Goal: Task Accomplishment & Management: Manage account settings

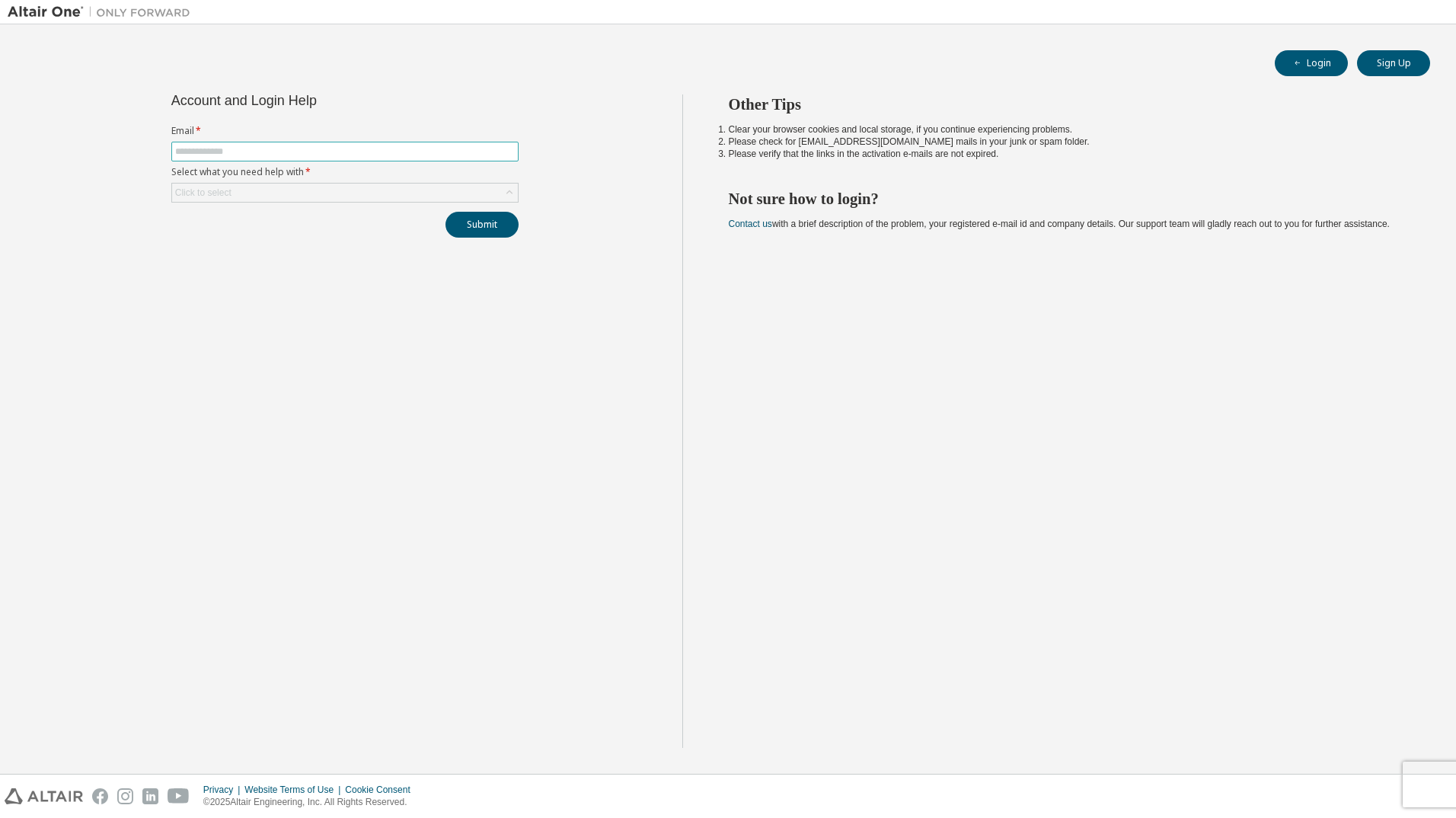
click at [233, 154] on input "text" at bounding box center [345, 151] width 340 height 12
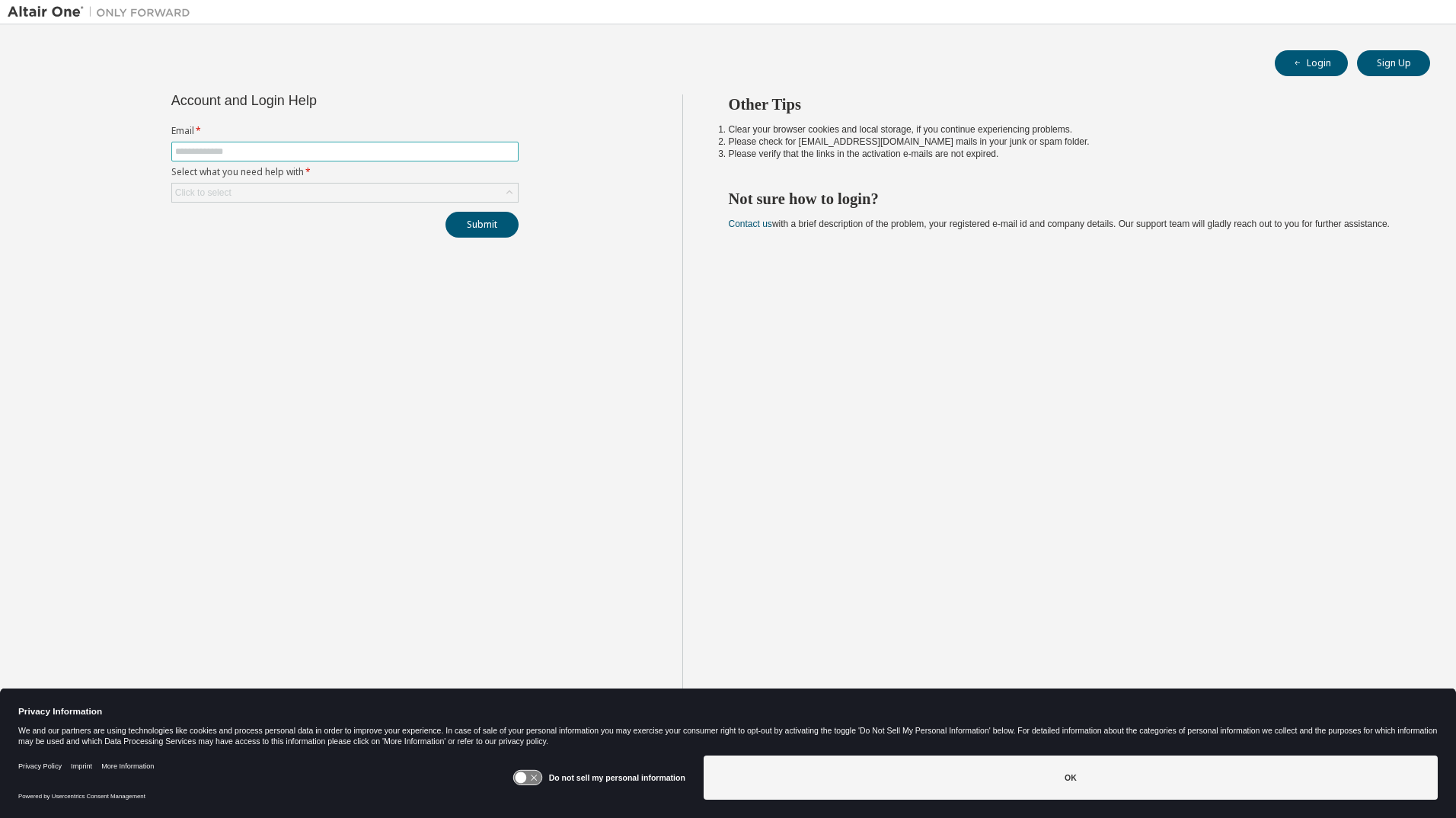
click at [214, 147] on input "text" at bounding box center [345, 151] width 340 height 12
type input "**********"
click at [511, 194] on icon at bounding box center [510, 193] width 15 height 15
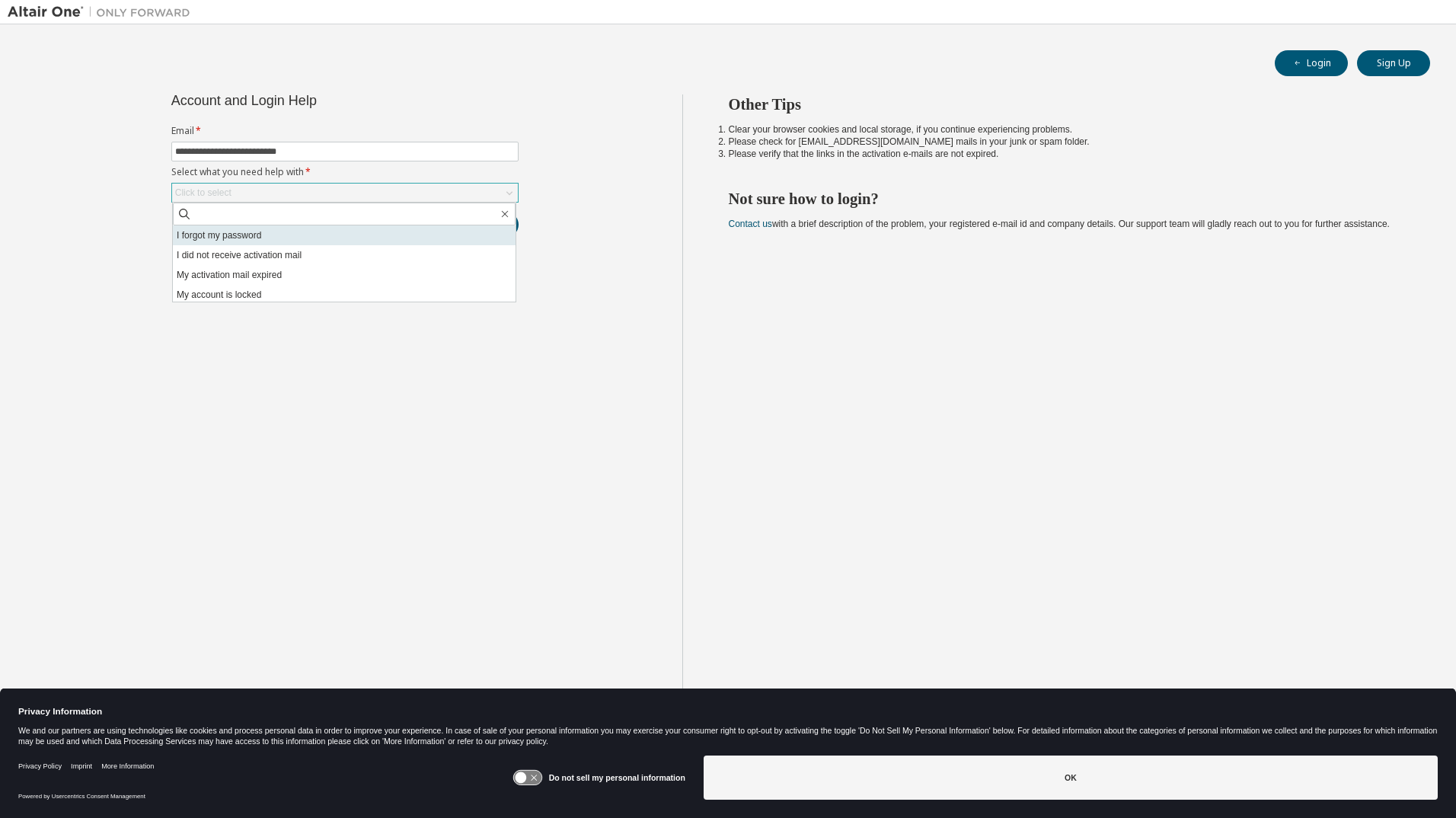
click at [215, 237] on li "I forgot my password" at bounding box center [345, 235] width 343 height 20
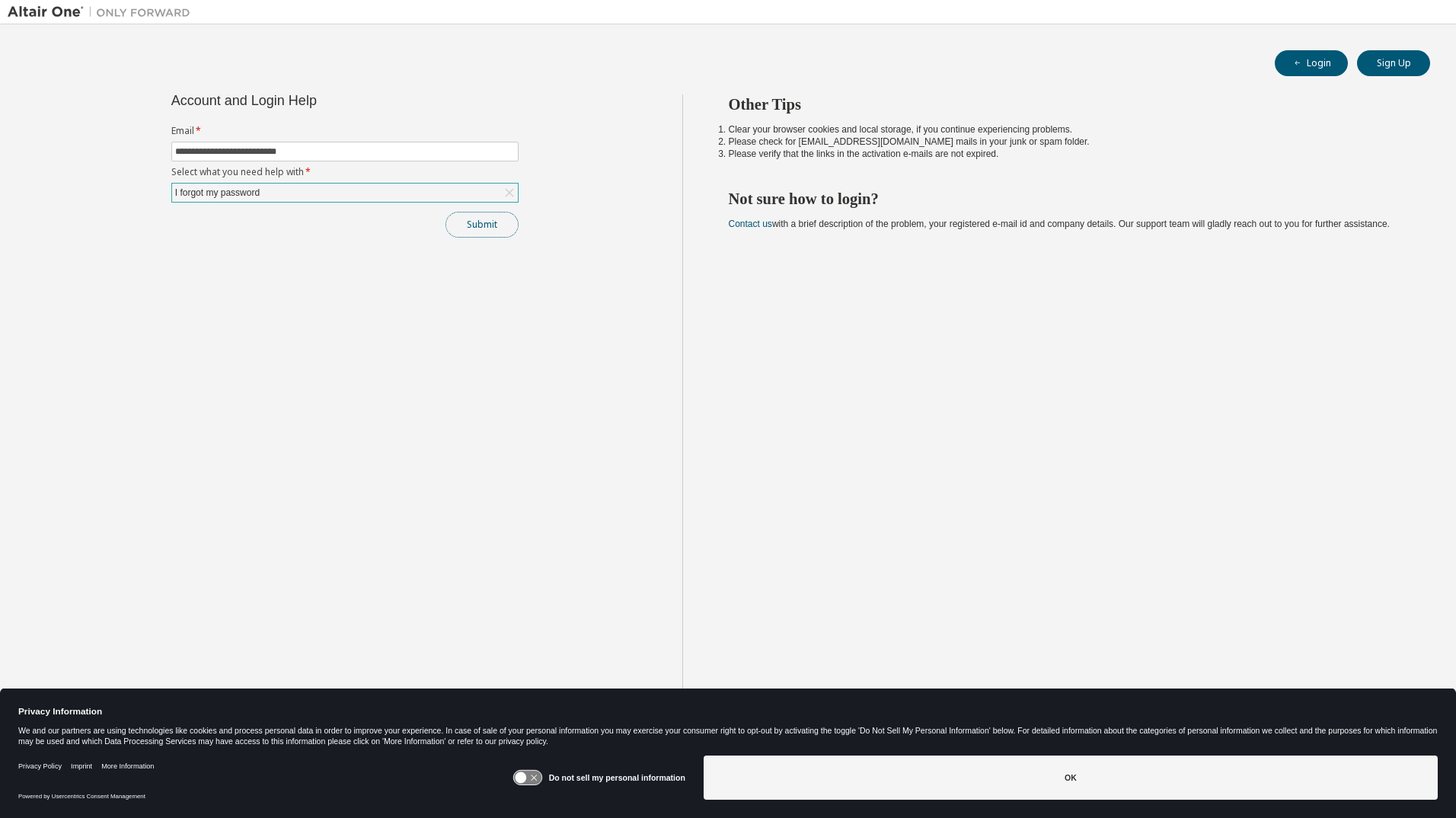
click at [482, 228] on button "Submit" at bounding box center [482, 224] width 73 height 26
click at [1397, 66] on button "Sign Up" at bounding box center [1394, 62] width 73 height 26
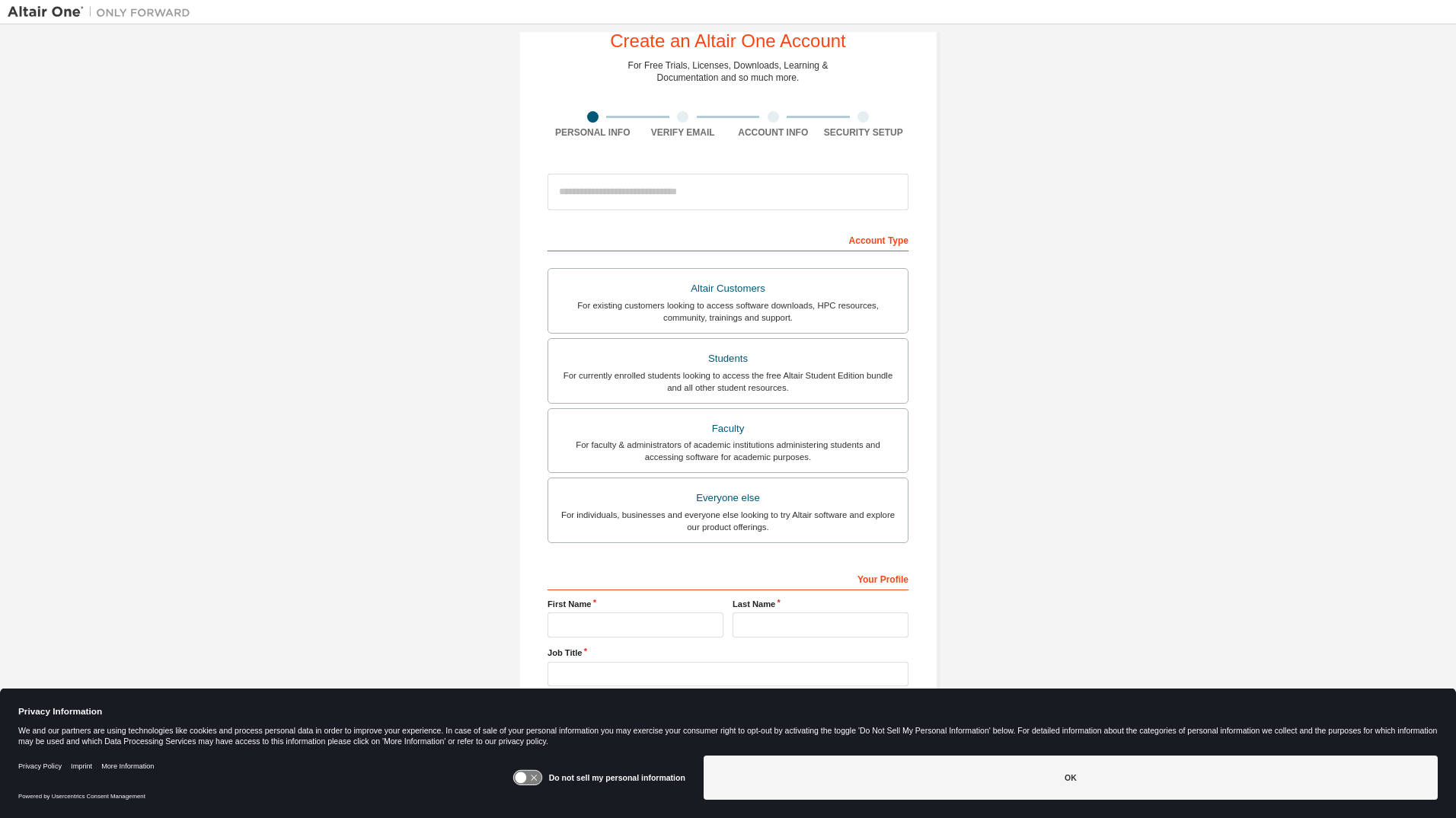
scroll to position [73, 0]
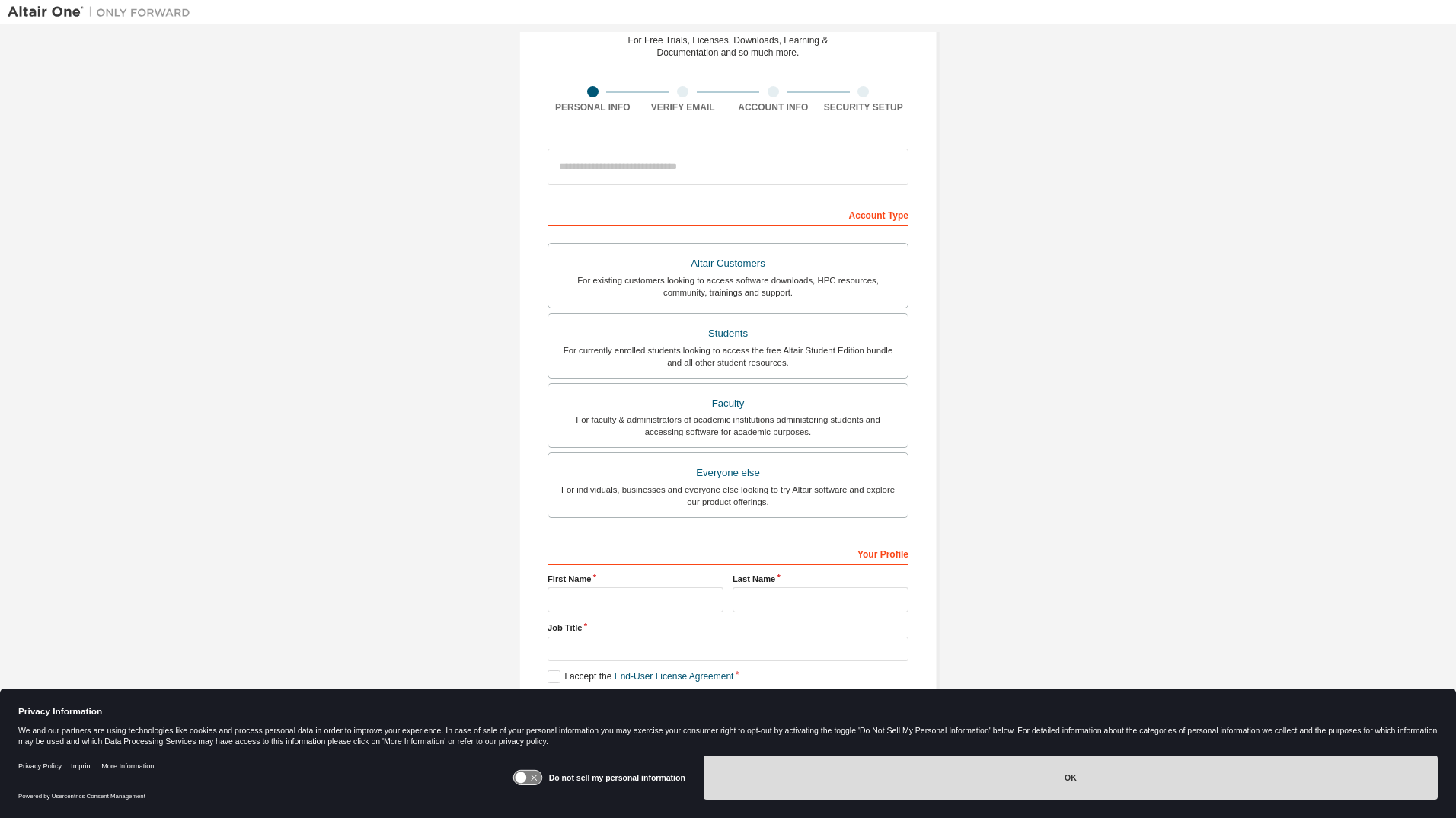
click at [1054, 784] on button "OK" at bounding box center [1071, 778] width 735 height 44
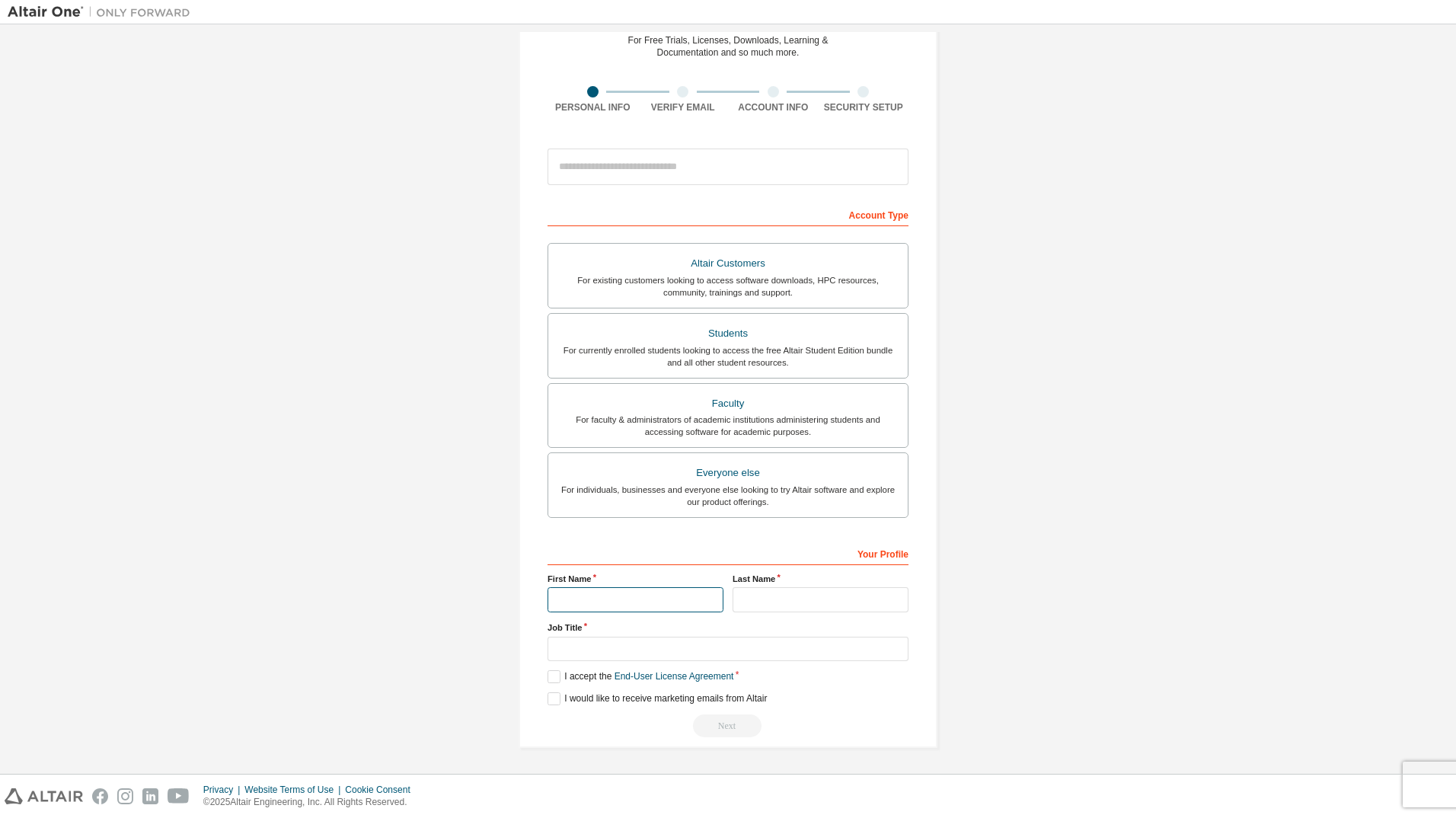
click at [571, 602] on input "text" at bounding box center [636, 600] width 176 height 25
type input "*****"
click at [802, 602] on input "text" at bounding box center [821, 600] width 176 height 25
type input "******"
click at [578, 652] on input "text" at bounding box center [728, 649] width 361 height 25
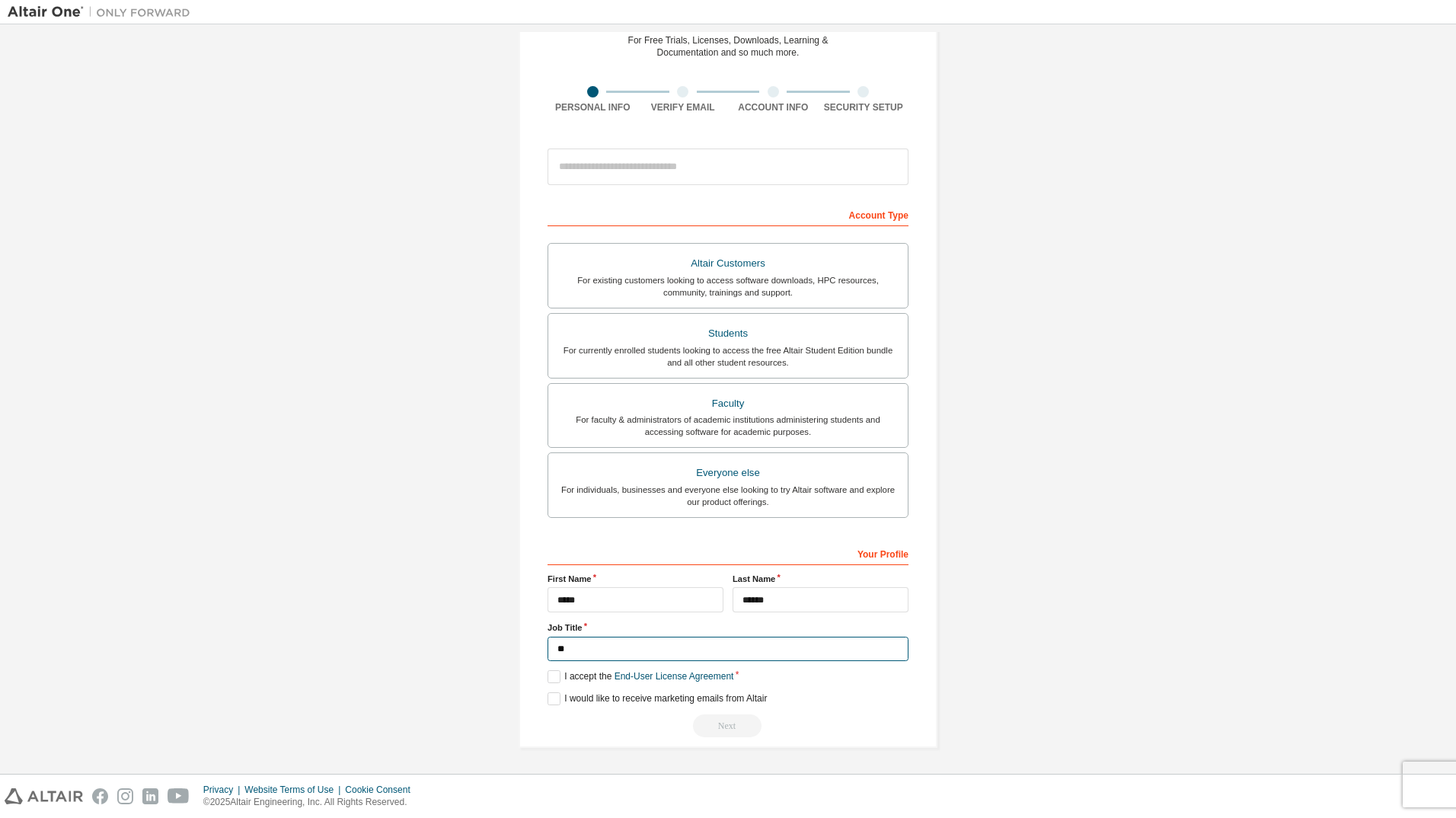
type input "*"
type input "**********"
click at [551, 679] on label "I accept the End-User License Agreement" at bounding box center [641, 677] width 186 height 13
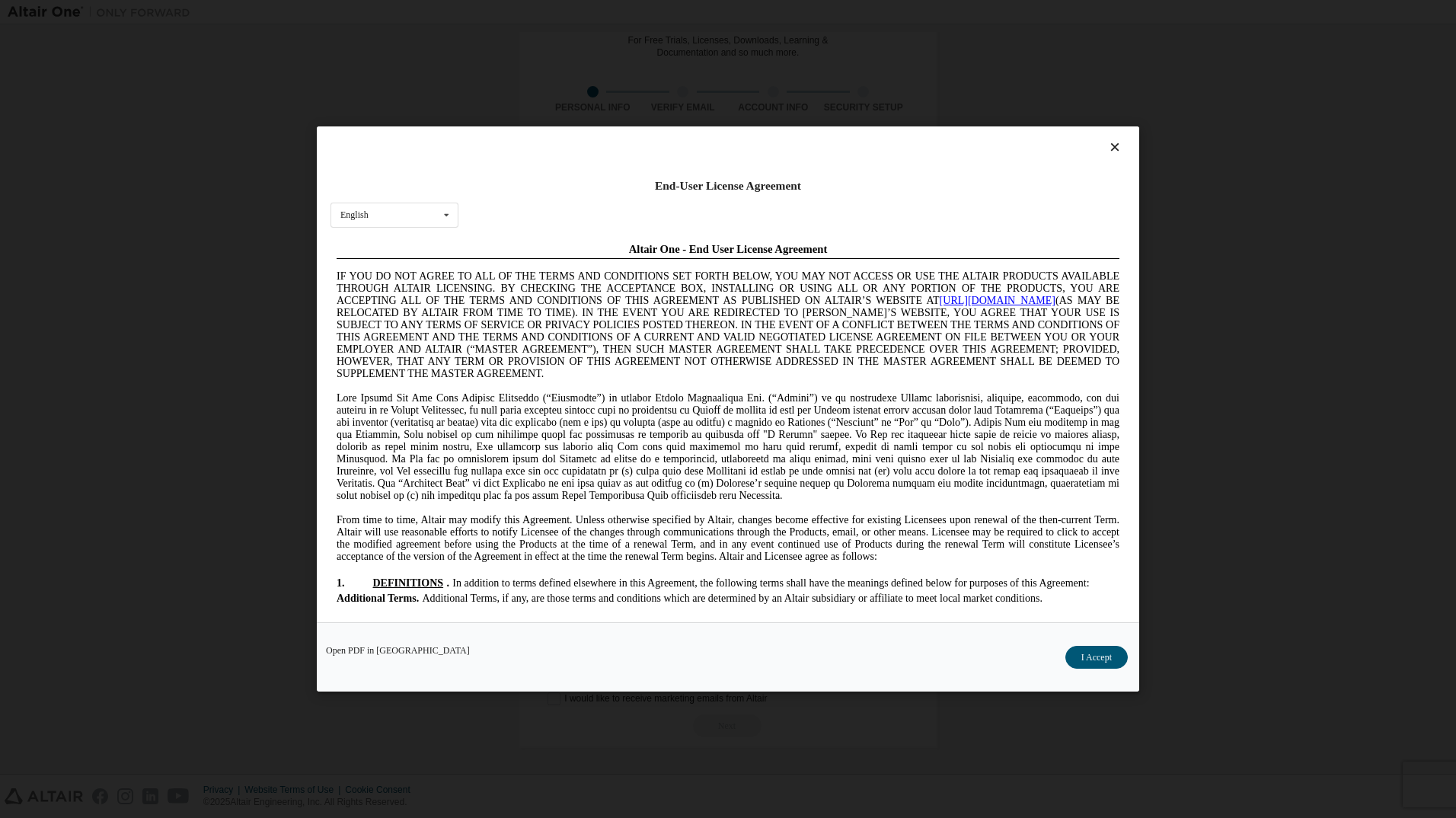
scroll to position [0, 0]
click at [1087, 654] on button "I Accept" at bounding box center [1096, 657] width 62 height 23
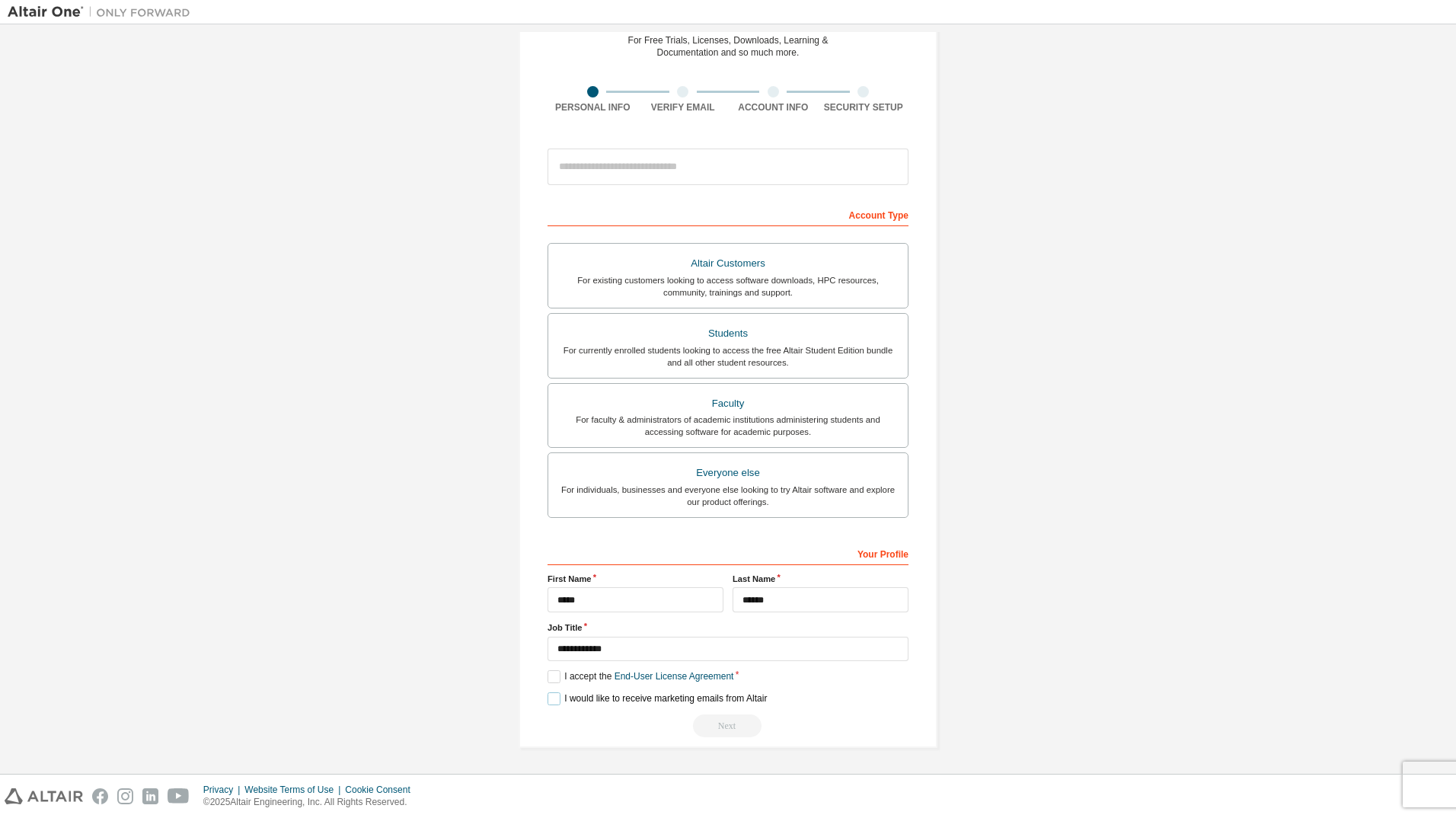
click at [556, 702] on label "I would like to receive marketing emails from Altair" at bounding box center [657, 699] width 219 height 13
click at [722, 729] on div "Next" at bounding box center [728, 726] width 361 height 23
click at [548, 696] on label "I would like to receive marketing emails from Altair" at bounding box center [657, 699] width 219 height 13
click at [666, 534] on div "**********" at bounding box center [728, 469] width 361 height 535
click at [635, 164] on input "email" at bounding box center [728, 167] width 361 height 36
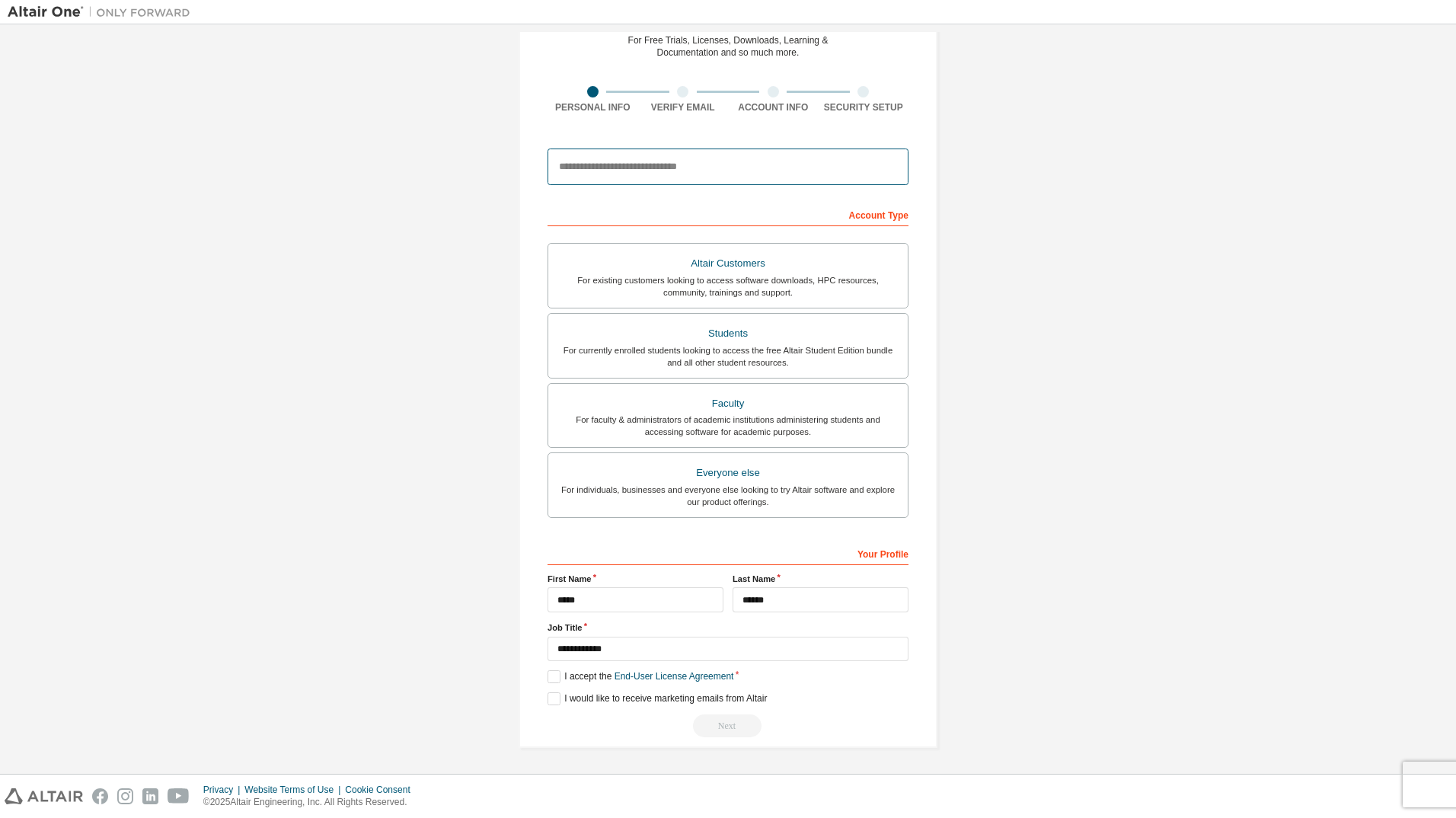
type input "**********"
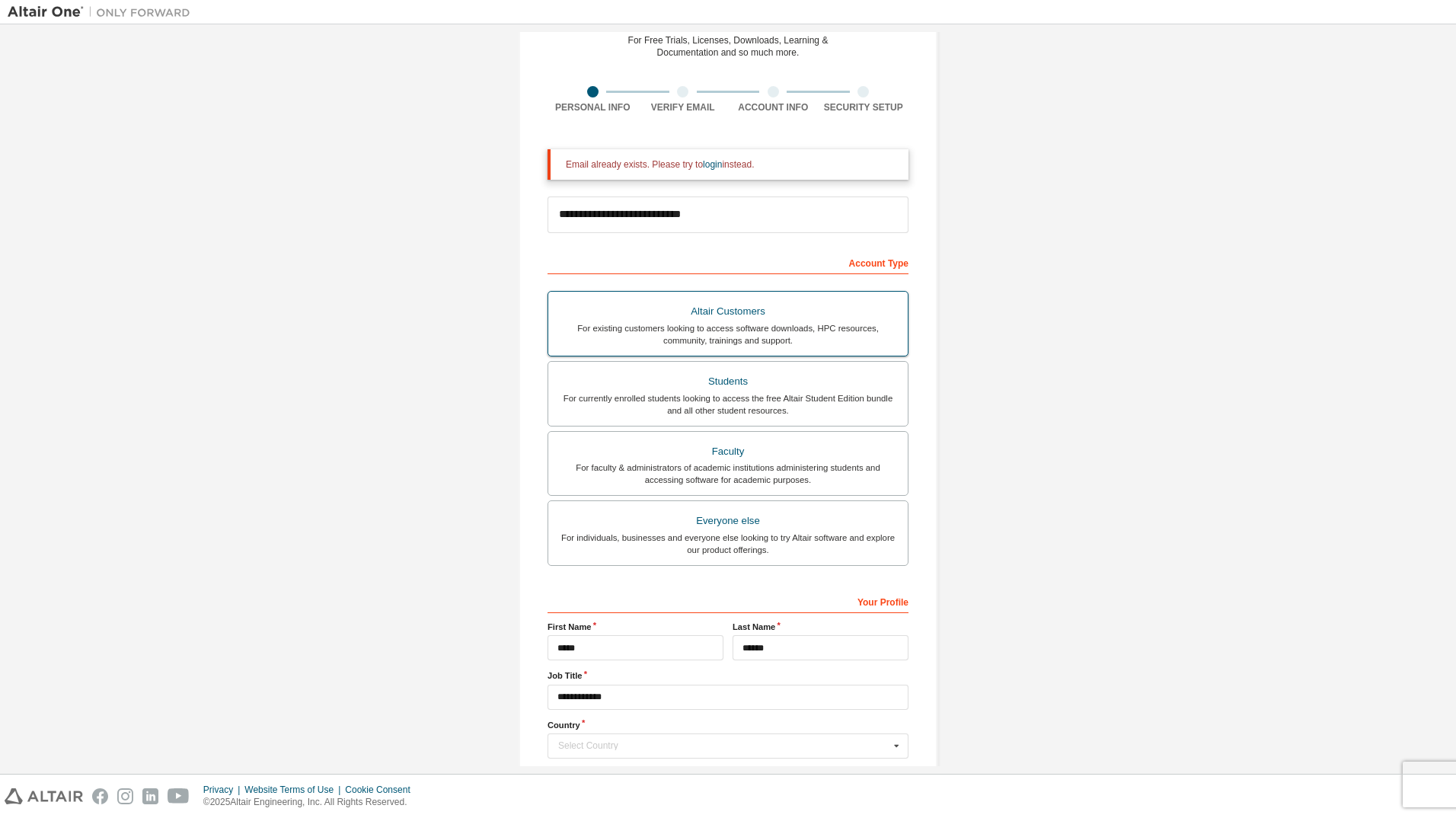
click at [754, 317] on div "Altair Customers" at bounding box center [728, 311] width 341 height 21
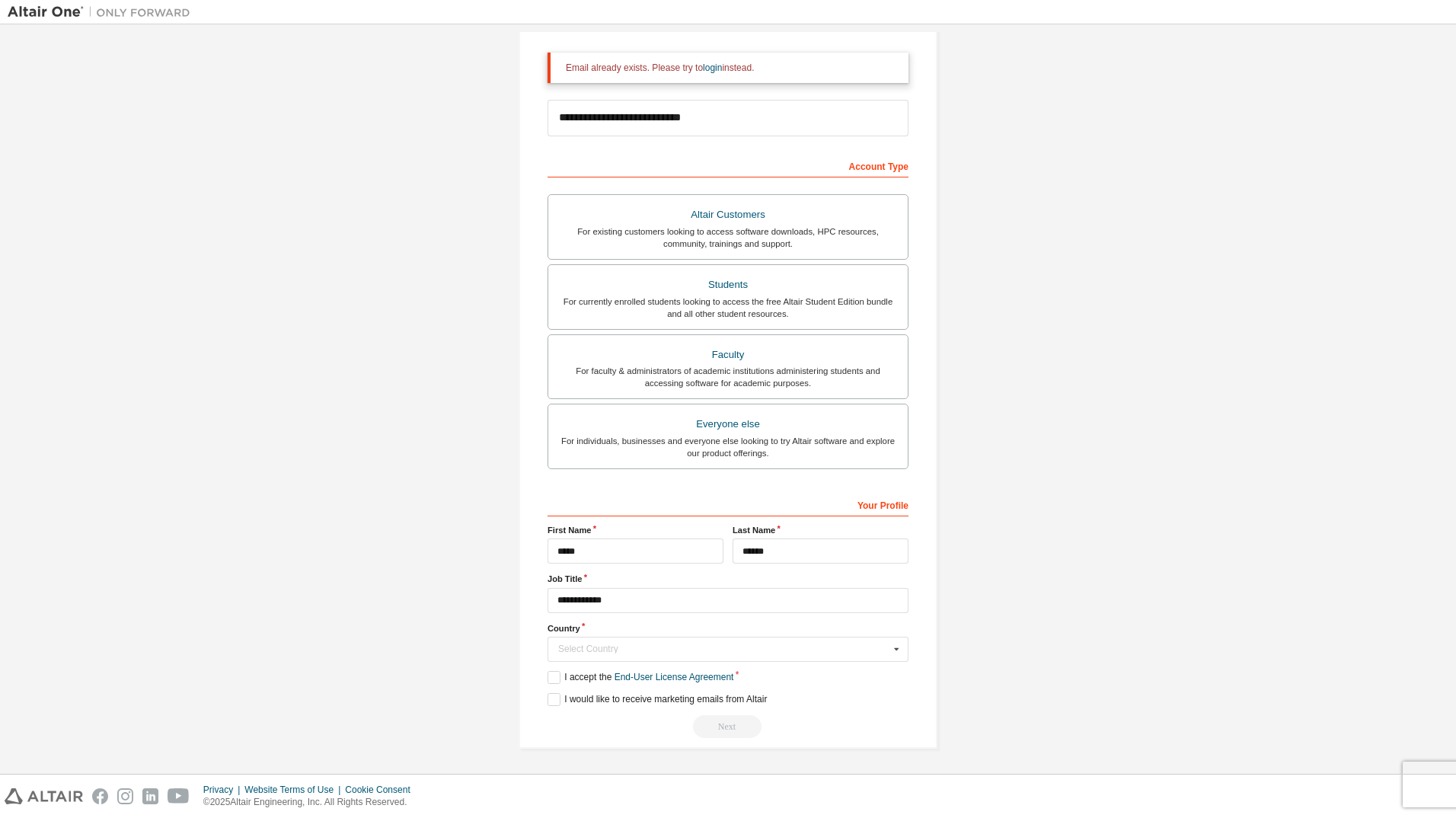
scroll to position [170, 0]
click at [642, 724] on div "Next" at bounding box center [728, 726] width 361 height 23
click at [558, 699] on label "I would like to receive marketing emails from Altair" at bounding box center [657, 699] width 219 height 13
click at [553, 698] on label "I would like to receive marketing emails from Altair" at bounding box center [657, 699] width 219 height 13
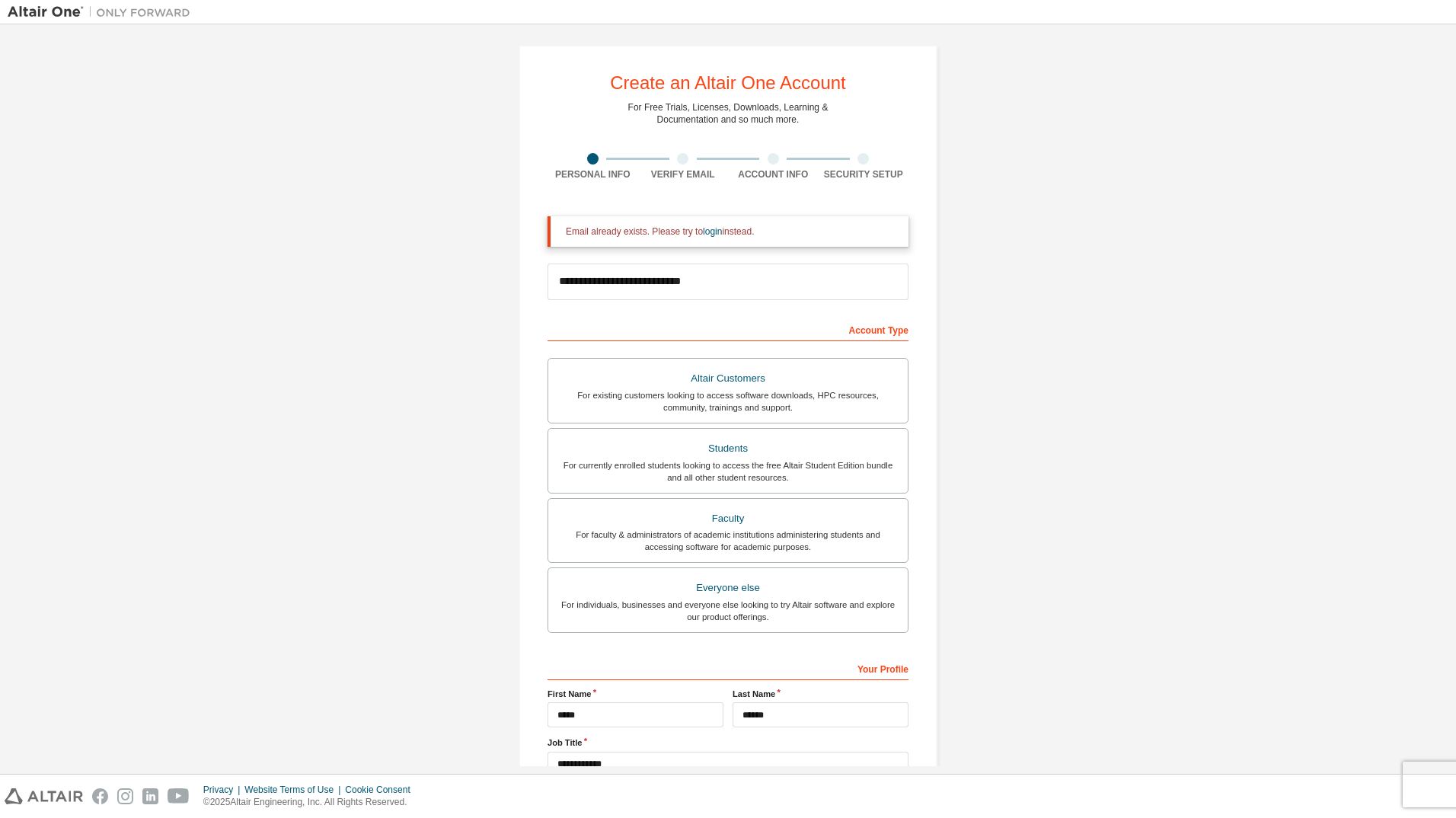
scroll to position [0, 0]
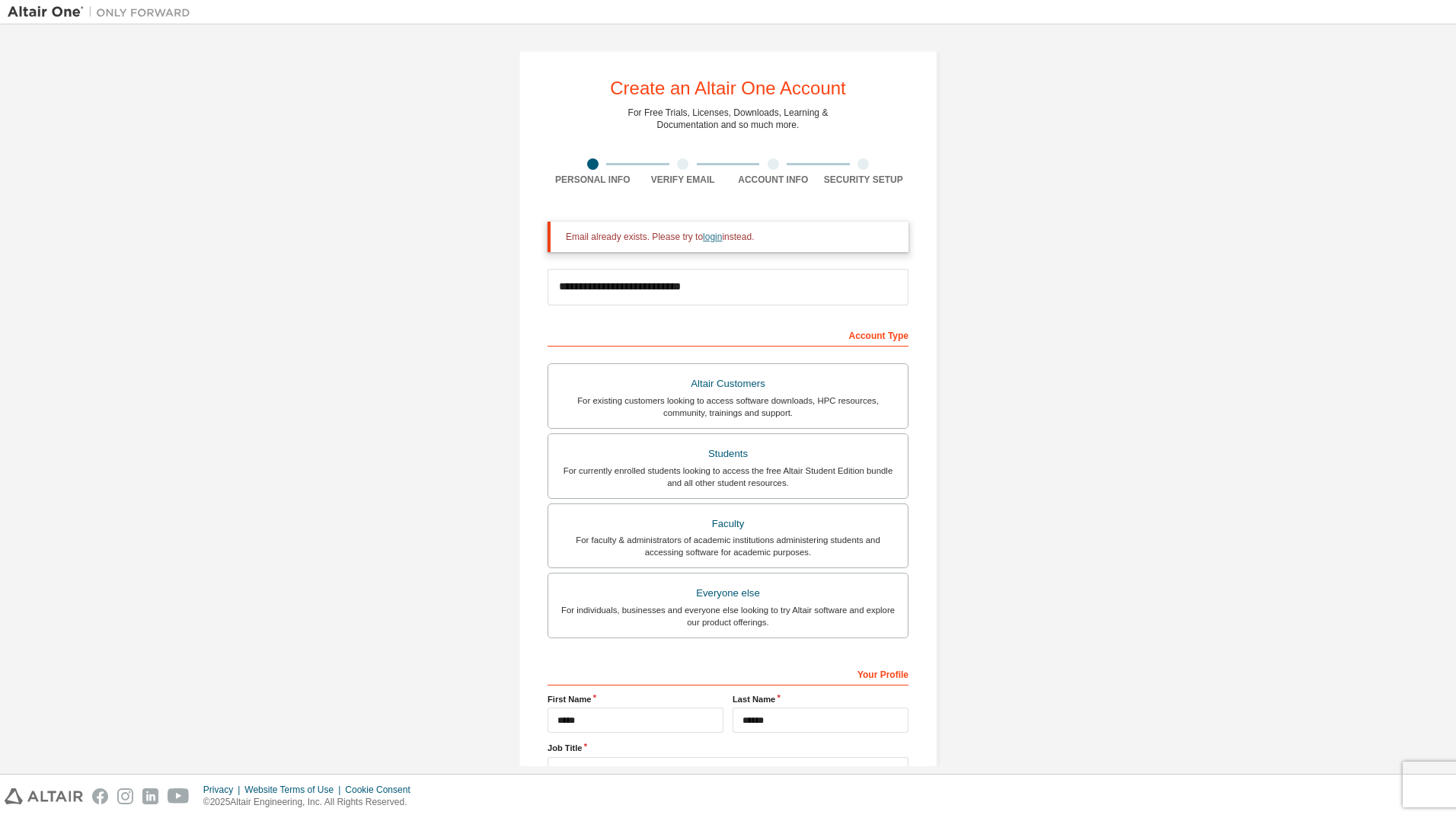
click at [709, 239] on link "login" at bounding box center [713, 237] width 19 height 11
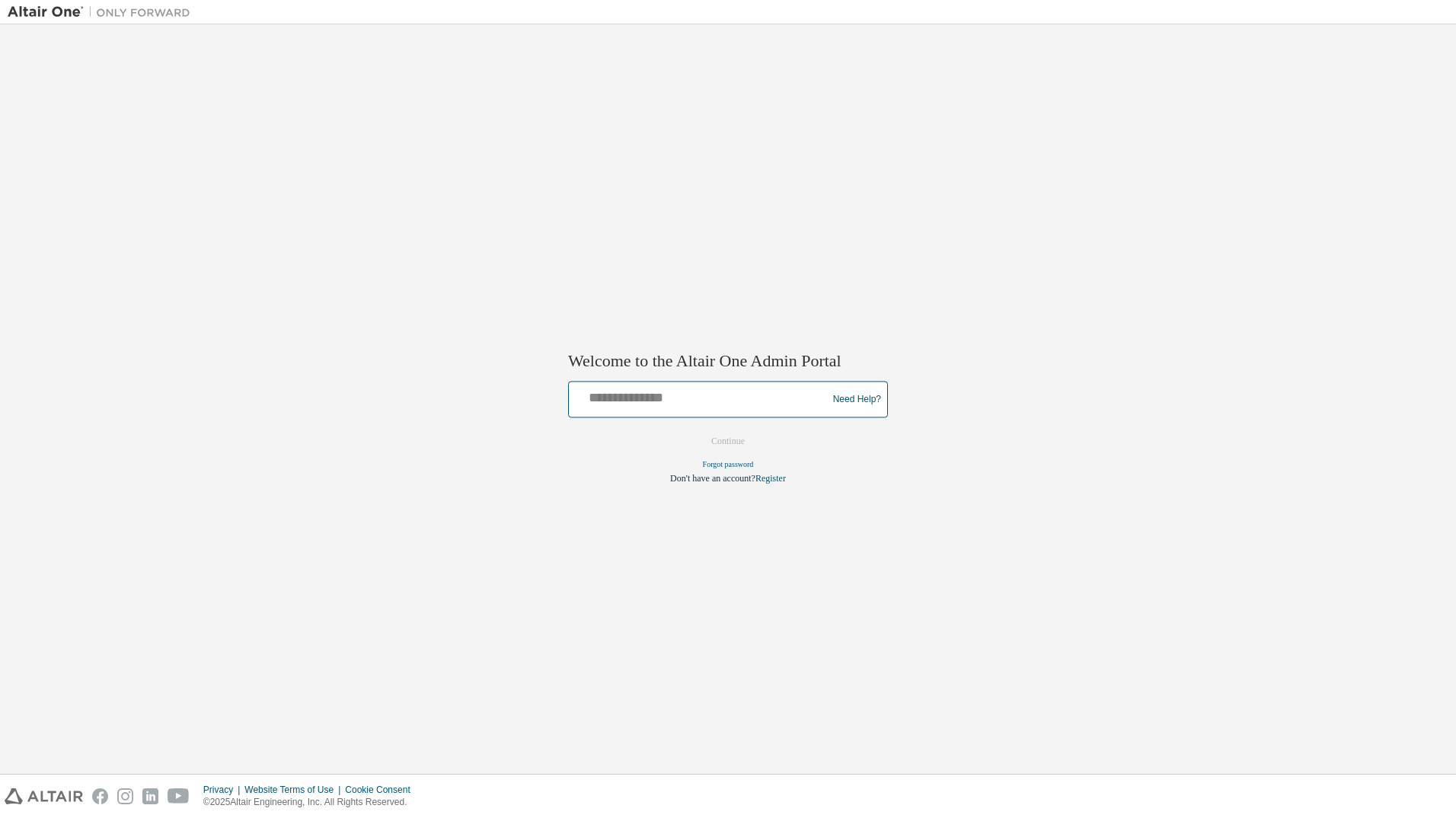
click at [642, 392] on input "text" at bounding box center [700, 396] width 251 height 22
type input "**********"
click at [723, 443] on button "Continue" at bounding box center [728, 442] width 65 height 23
click at [731, 463] on link "Forgot password" at bounding box center [728, 465] width 51 height 9
